Goal: Find specific page/section: Find specific page/section

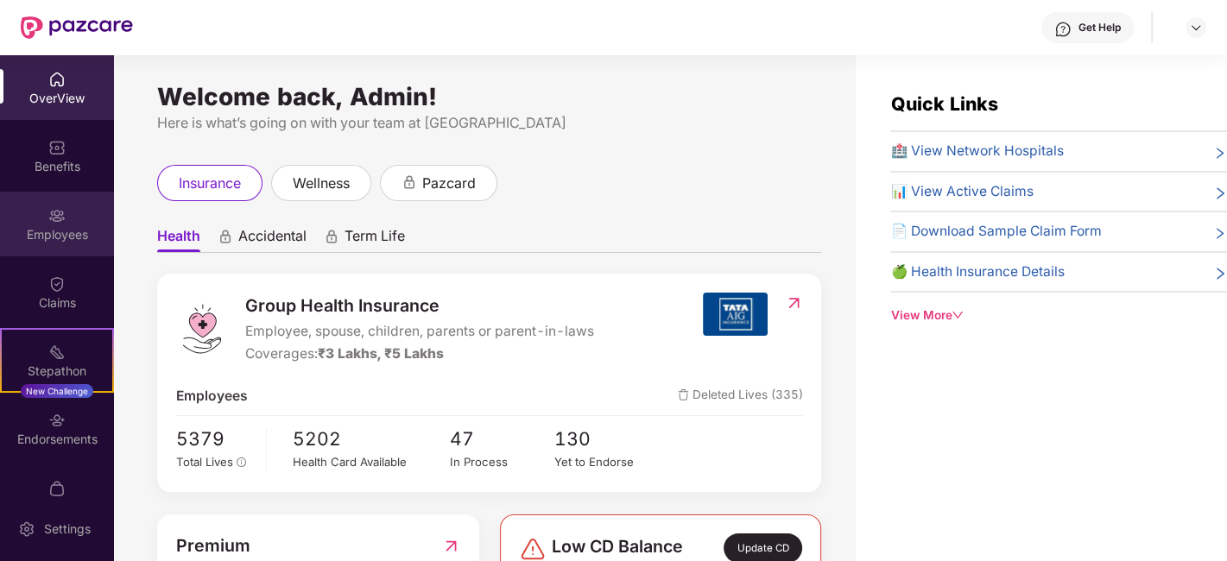
click at [49, 217] on img at bounding box center [56, 215] width 17 height 17
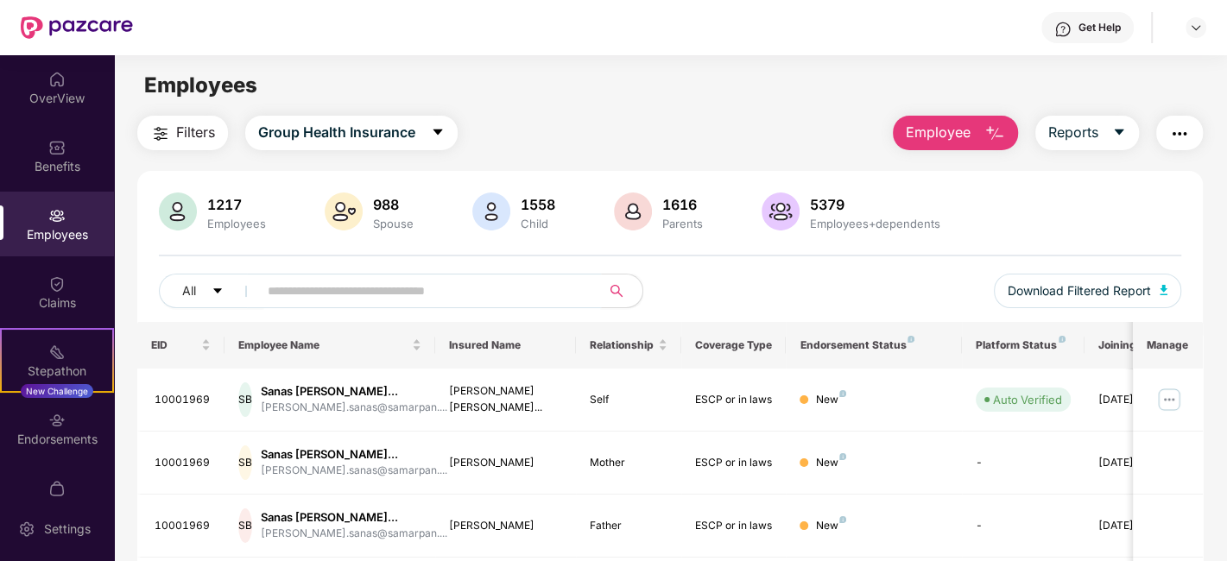
click at [446, 289] on input "text" at bounding box center [423, 291] width 310 height 26
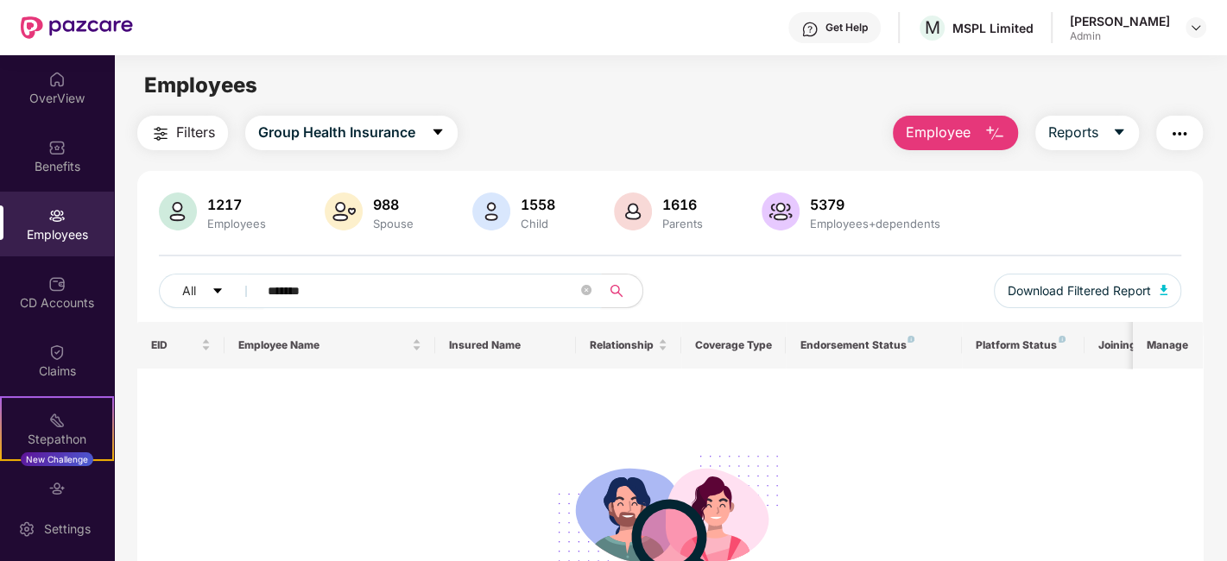
click at [285, 288] on input "*******" at bounding box center [423, 291] width 310 height 26
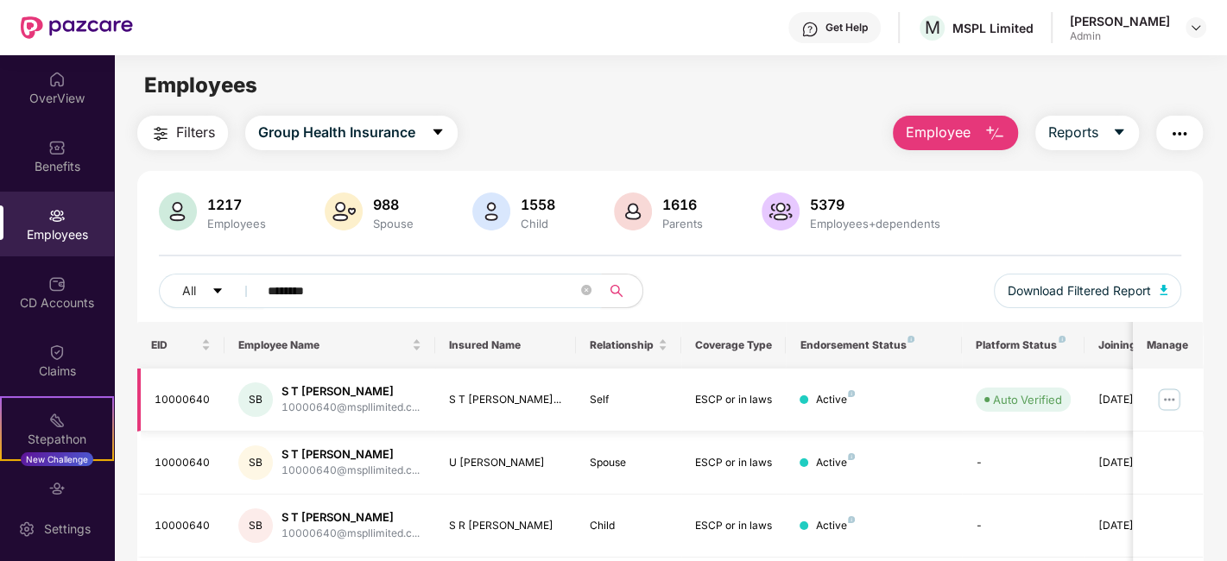
scroll to position [119, 0]
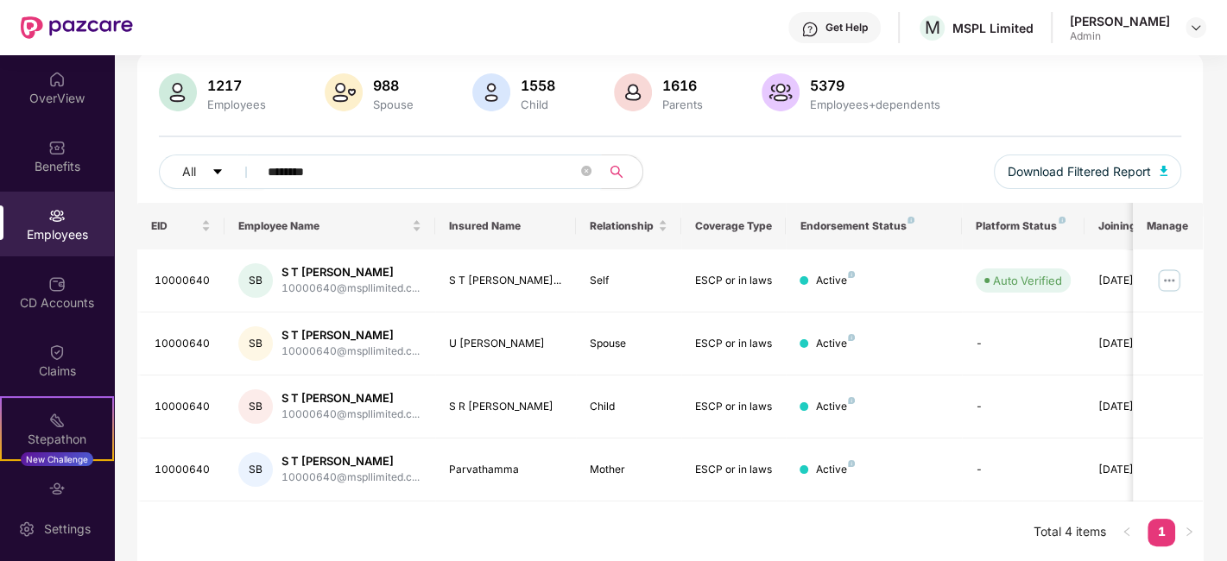
click at [417, 164] on input "********" at bounding box center [423, 172] width 310 height 26
type input "********"
click at [1177, 282] on img at bounding box center [1169, 281] width 28 height 28
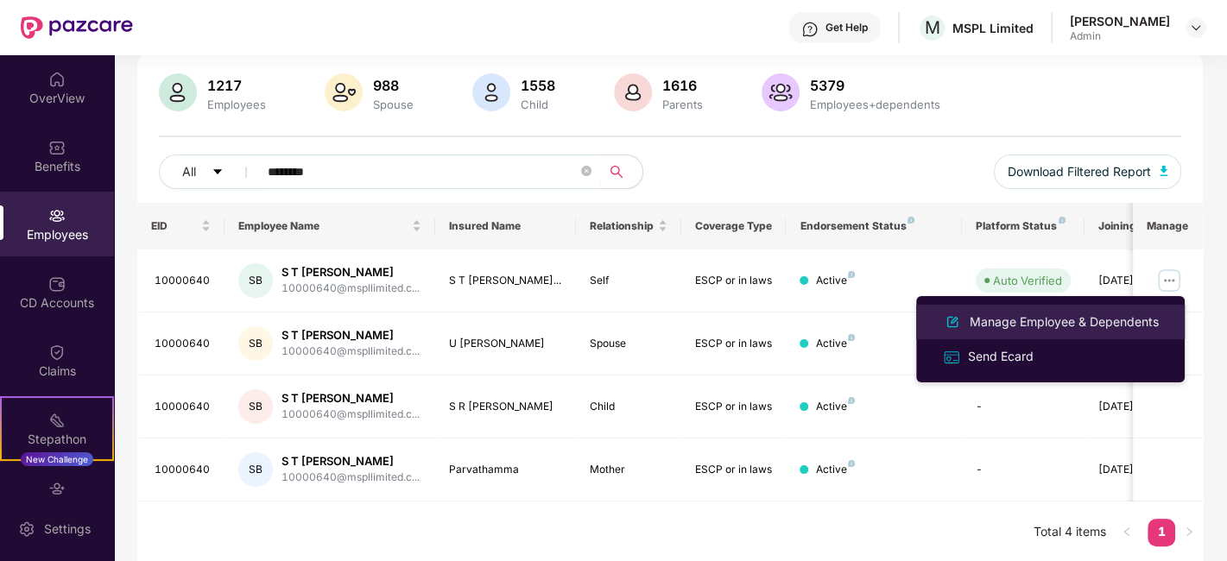
click at [1036, 323] on div "Manage Employee & Dependents" at bounding box center [1064, 321] width 196 height 19
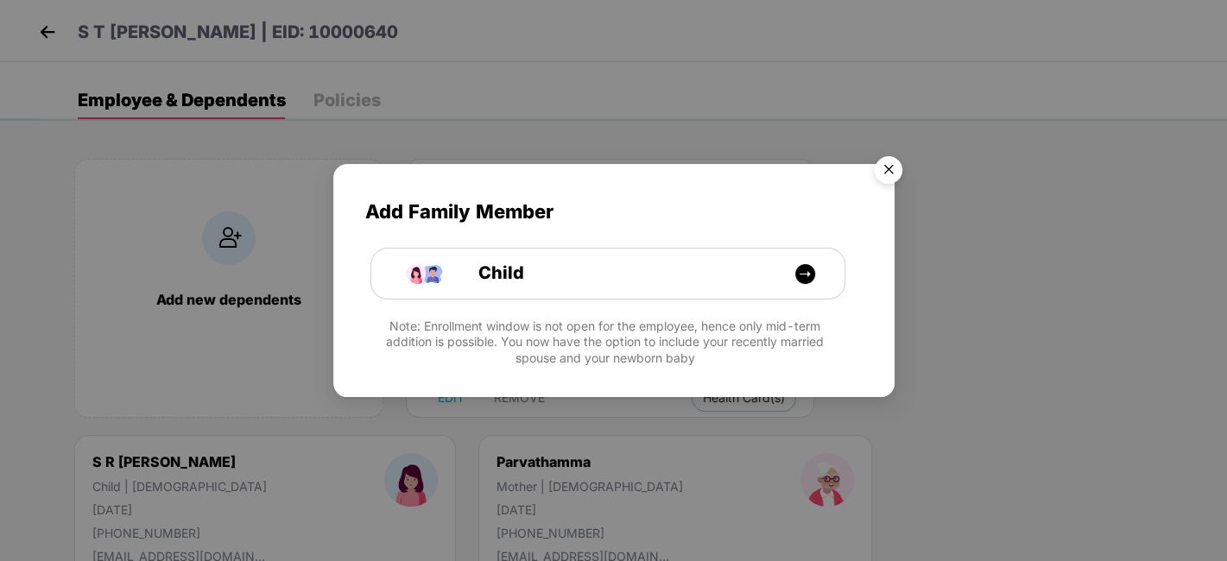
click at [895, 162] on img "Close" at bounding box center [888, 172] width 48 height 48
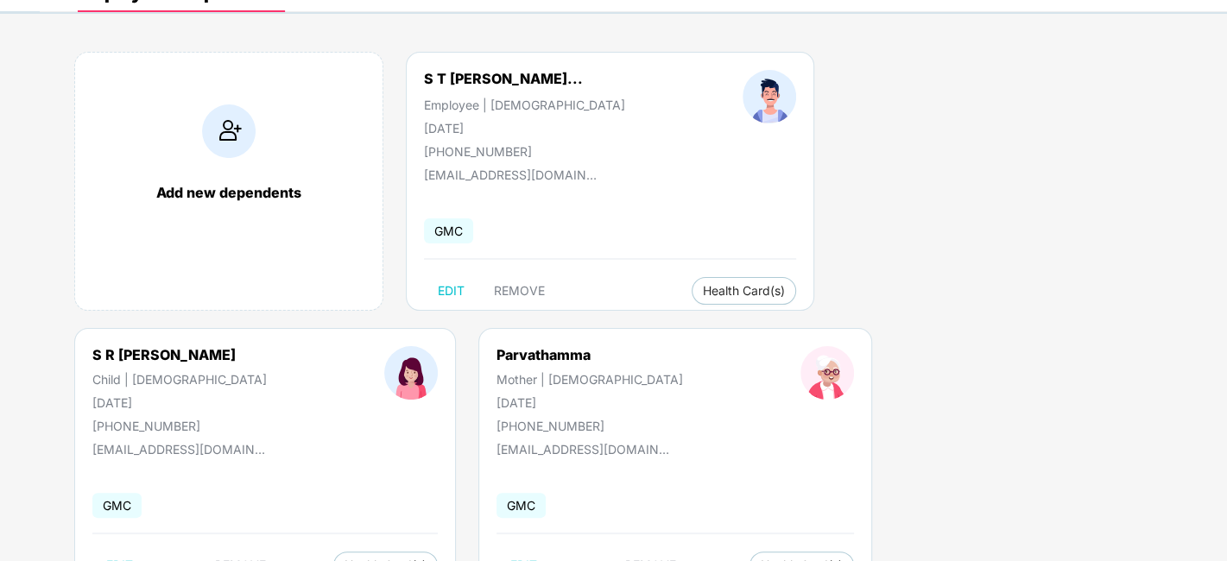
scroll to position [175, 0]
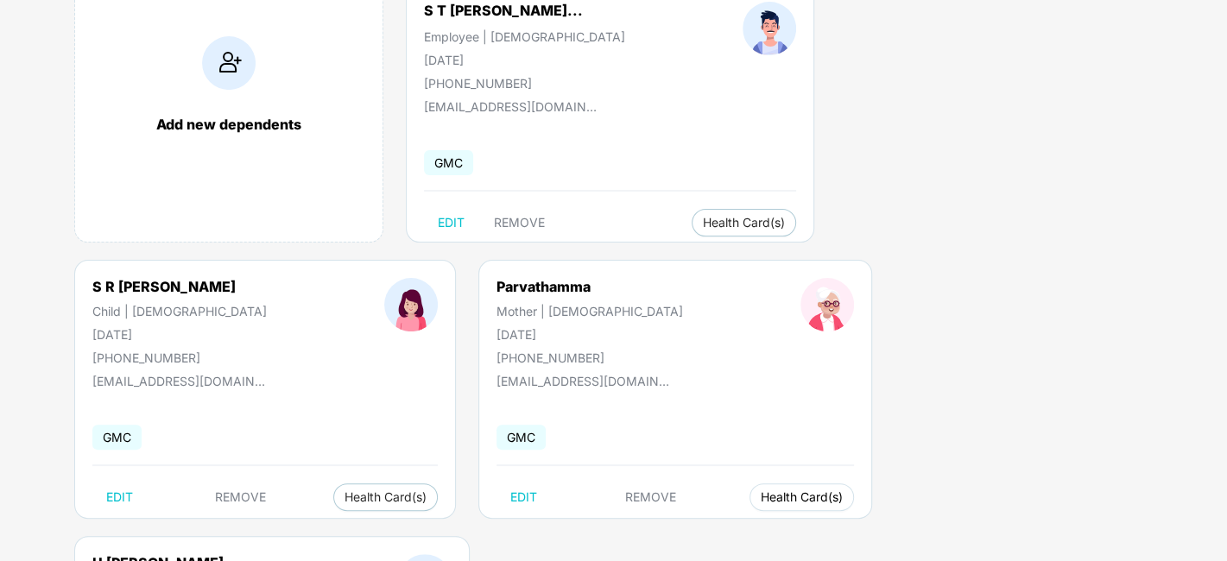
click at [761, 498] on span "Health Card(s)" at bounding box center [802, 497] width 82 height 9
click at [411, 537] on span "Health Insurance(ESCP or parent-in-law)" at bounding box center [399, 530] width 258 height 19
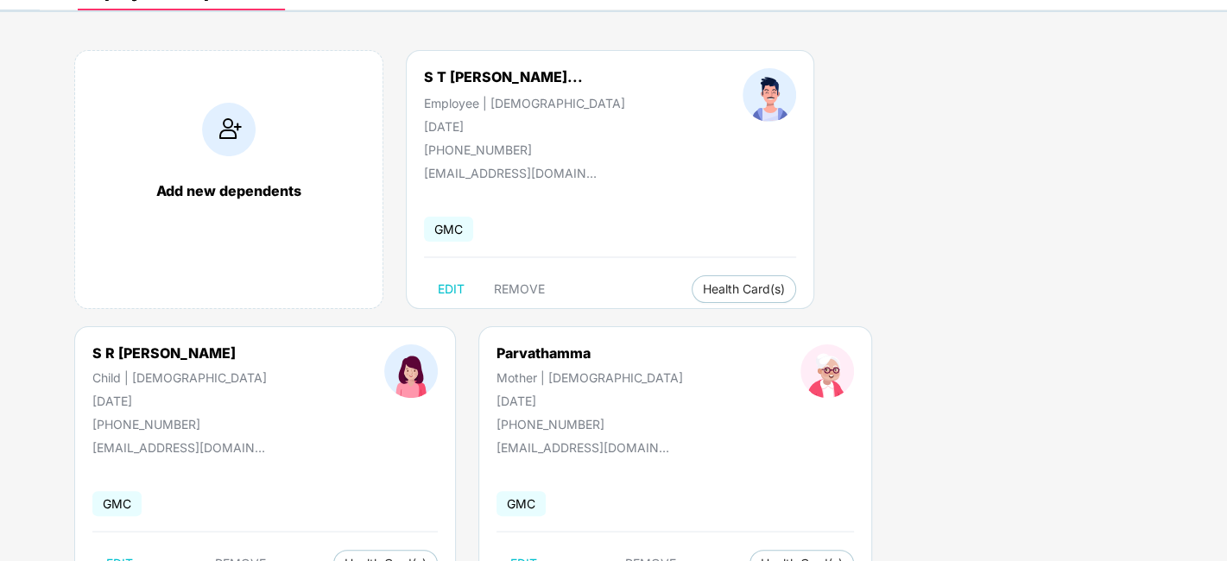
scroll to position [79, 0]
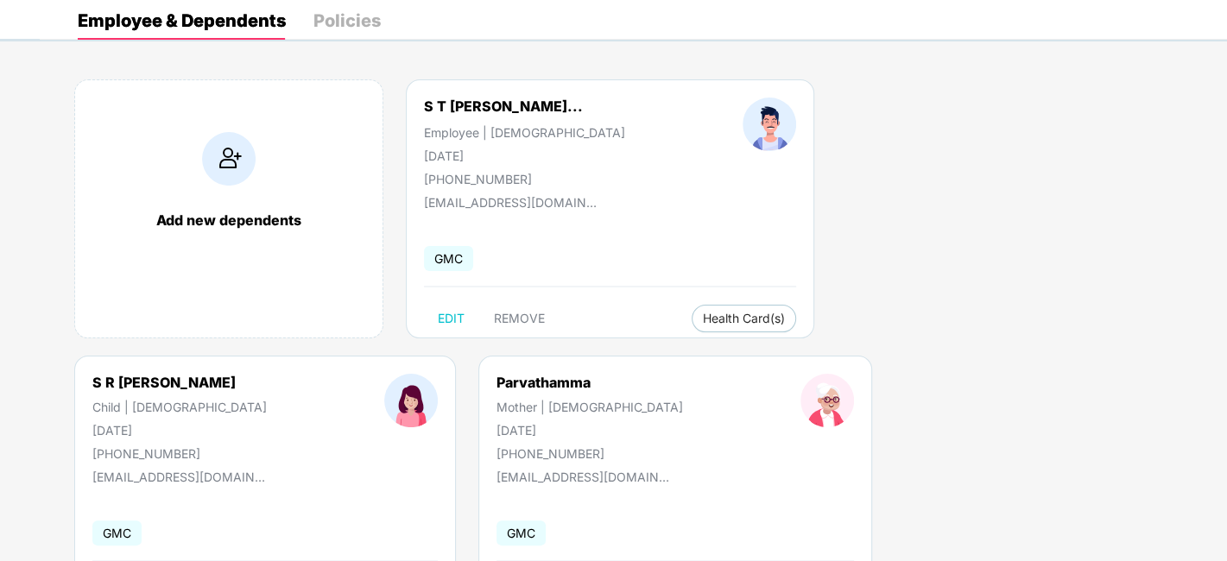
click at [690, 334] on div "S T [PERSON_NAME]... Employee | [DEMOGRAPHIC_DATA] [DATE] [PHONE_NUMBER] [EMAIL…" at bounding box center [610, 208] width 408 height 259
click at [691, 325] on button "Health Card(s)" at bounding box center [743, 319] width 104 height 28
click at [713, 350] on span "Health Insurance(ESCP or parent-in-law)" at bounding box center [791, 351] width 258 height 19
